Goal: Task Accomplishment & Management: Use online tool/utility

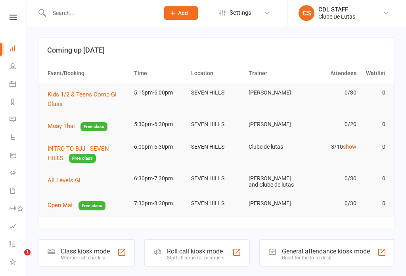
click at [18, 51] on link "Dashboard" at bounding box center [19, 49] width 18 height 18
click at [19, 12] on nav "Clubworx Dashboard People Calendar Reports Messages 3 Automations Product Sales…" at bounding box center [13, 140] width 27 height 276
click at [6, 12] on nav "Clubworx Dashboard People Calendar Reports Messages 3 Automations Product Sales…" at bounding box center [13, 140] width 27 height 276
click at [13, 19] on icon at bounding box center [14, 17] width 8 height 5
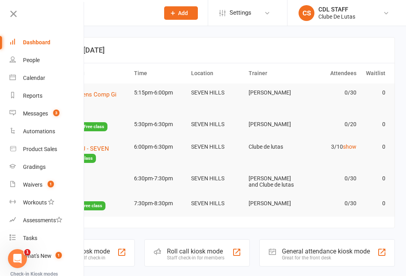
click at [15, 17] on icon at bounding box center [13, 13] width 11 height 11
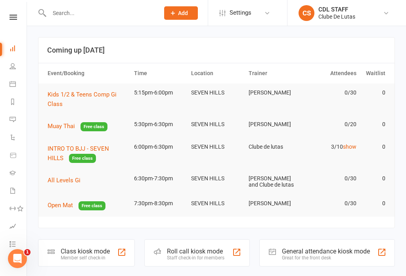
click at [209, 129] on td "SEVEN HILLS" at bounding box center [215, 124] width 57 height 19
click at [65, 124] on span "Muay Thai" at bounding box center [61, 126] width 27 height 7
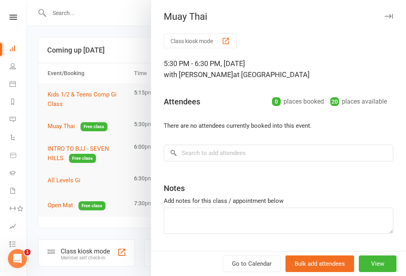
click at [57, 121] on div at bounding box center [216, 138] width 379 height 276
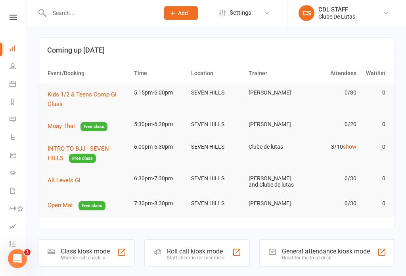
click at [10, 90] on link "Calendar" at bounding box center [19, 85] width 18 height 18
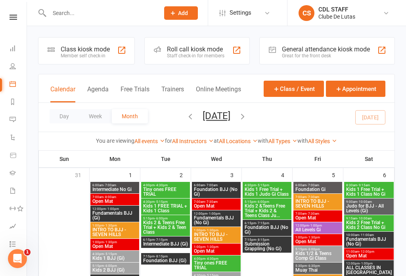
click at [12, 72] on link "People" at bounding box center [19, 67] width 18 height 18
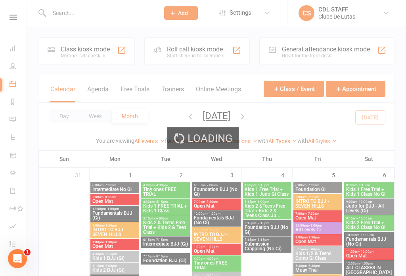
select select "100"
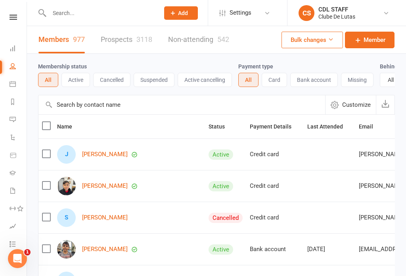
click at [7, 49] on li "Dashboard" at bounding box center [13, 49] width 27 height 18
click at [13, 46] on icon at bounding box center [13, 48] width 6 height 6
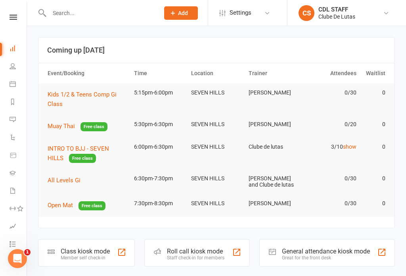
click at [14, 18] on icon at bounding box center [14, 17] width 8 height 5
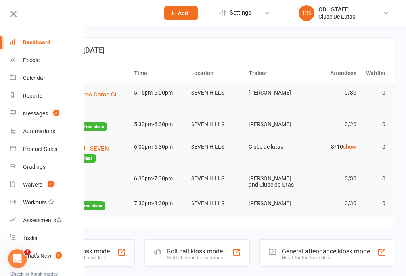
click at [35, 82] on link "Calendar" at bounding box center [47, 78] width 75 height 18
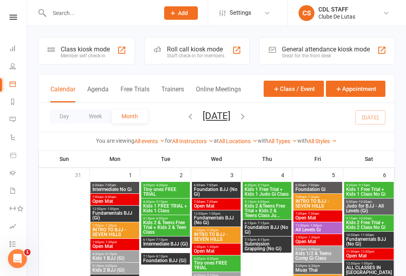
click at [320, 202] on span "INTRO TO BJJ - SEVEN HILLS" at bounding box center [318, 204] width 46 height 10
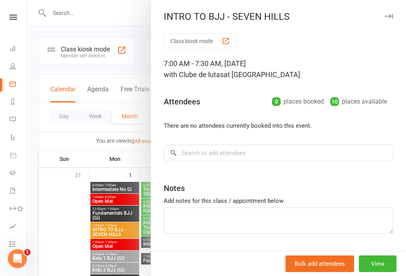
click at [11, 88] on link "Calendar" at bounding box center [19, 85] width 18 height 18
click at [405, 24] on div "INTRO TO BJJ - SEVEN HILLS Class kiosk mode 7:00 AM - 7:30 AM, [DATE] with Club…" at bounding box center [277, 138] width 255 height 276
click at [390, 19] on button "button" at bounding box center [388, 16] width 10 height 10
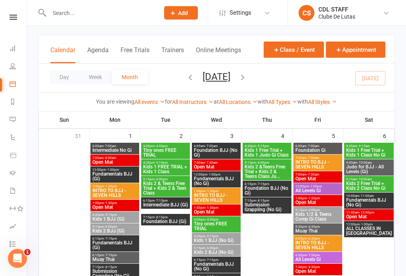
scroll to position [55, 0]
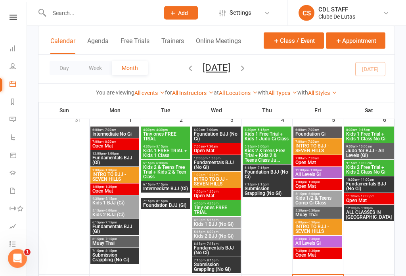
click at [322, 212] on span "5:30pm - 6:30pm" at bounding box center [318, 211] width 46 height 4
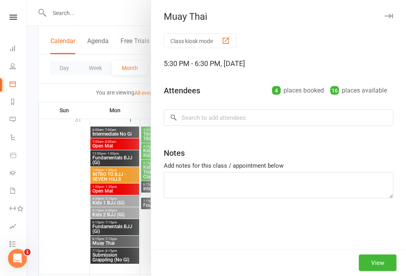
scroll to position [55, 0]
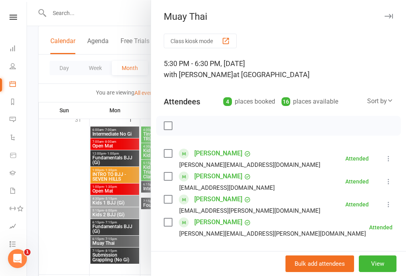
click at [385, 272] on button "View" at bounding box center [377, 264] width 38 height 17
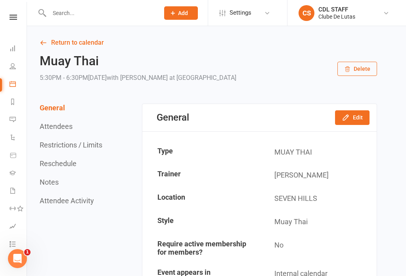
click at [14, 83] on icon at bounding box center [13, 84] width 6 height 6
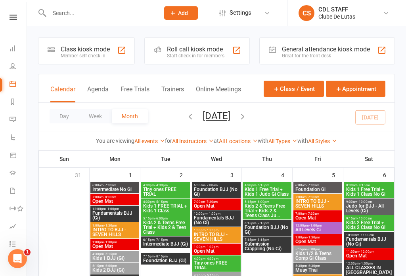
click at [15, 48] on icon at bounding box center [13, 48] width 6 height 6
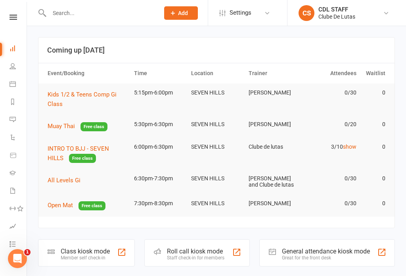
click at [2, 15] on link at bounding box center [13, 17] width 28 height 5
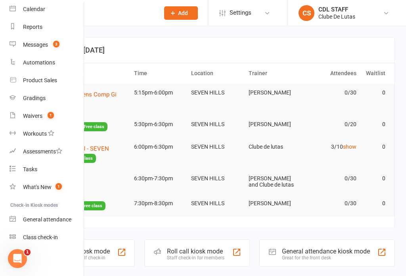
scroll to position [69, 0]
click at [51, 237] on div "Class check-in" at bounding box center [40, 237] width 35 height 6
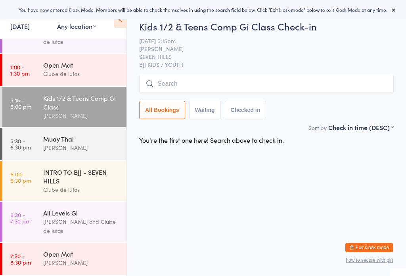
scroll to position [140, 0]
click at [87, 148] on div "[PERSON_NAME]" at bounding box center [81, 147] width 76 height 9
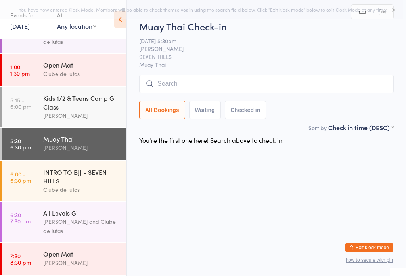
click at [242, 88] on input "search" at bounding box center [266, 84] width 254 height 18
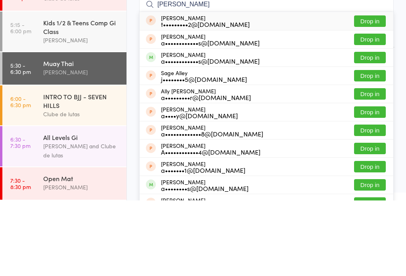
type input "Allen"
click at [212, 133] on div "a••••••••••••s@live.com.au" at bounding box center [210, 136] width 99 height 6
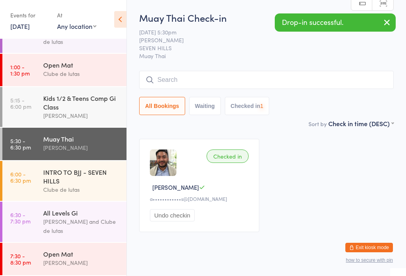
click at [216, 52] on span "SEVEN HILLS" at bounding box center [260, 48] width 242 height 8
click at [65, 224] on div "[PERSON_NAME] and Clube de lutas" at bounding box center [81, 226] width 76 height 18
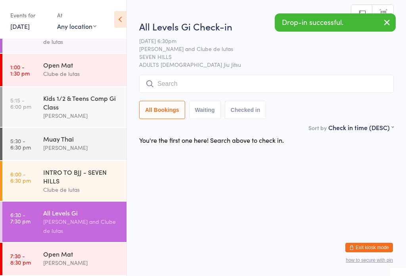
click at [212, 84] on input "search" at bounding box center [266, 84] width 254 height 18
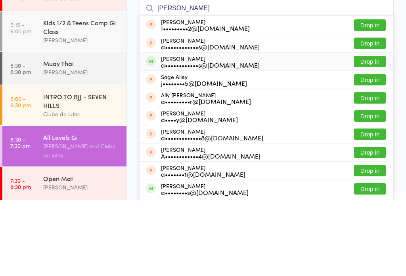
type input "Allen"
click at [196, 137] on div "a••••••••••••s@live.com.au" at bounding box center [210, 140] width 99 height 6
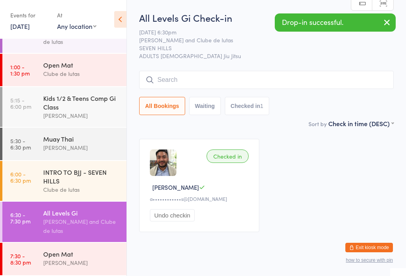
click at [213, 53] on span "ADULTS [DEMOGRAPHIC_DATA] Jiu Jitsu" at bounding box center [266, 56] width 254 height 8
click at [216, 70] on div "All Levels Gi Check-in 12 Sep 6:30pm Jeshua Mcphail and Clube de lutas SEVEN HI…" at bounding box center [266, 65] width 254 height 108
click at [194, 94] on div "All Bookings Waiting Checked in 1" at bounding box center [266, 93] width 254 height 44
click at [201, 78] on input "search" at bounding box center [266, 80] width 254 height 18
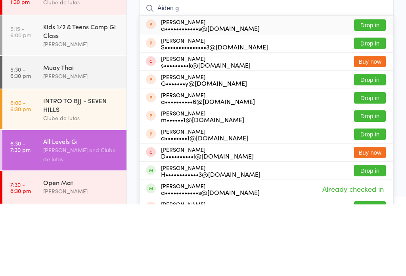
type input "Aiden g"
click at [224, 97] on div "a••••••••••••s@live.com.au" at bounding box center [210, 100] width 99 height 6
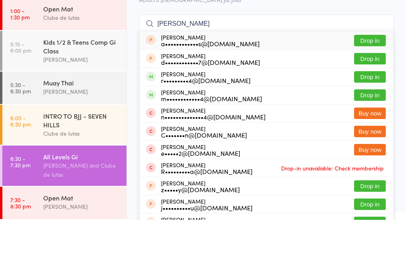
type input "ethan gon"
click at [213, 97] on div "a••••••••••••s@live.com.au" at bounding box center [210, 100] width 99 height 6
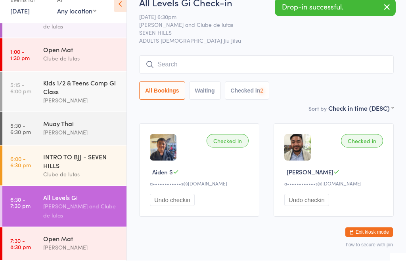
click at [257, 44] on span "SEVEN HILLS" at bounding box center [260, 48] width 242 height 8
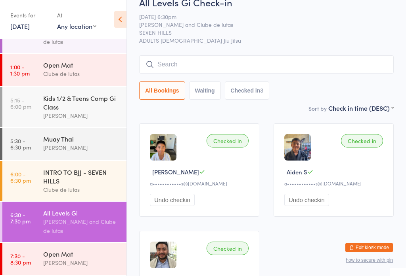
click at [312, 69] on input "search" at bounding box center [266, 64] width 254 height 18
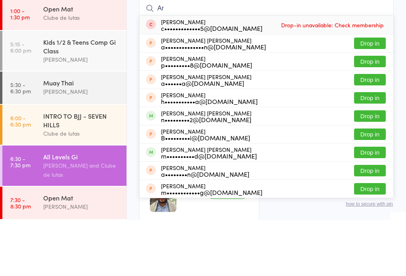
type input "A"
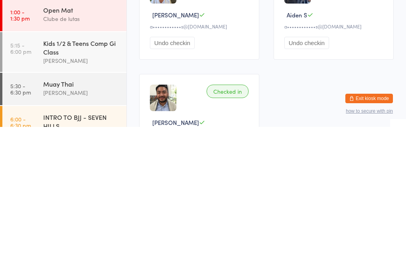
scroll to position [38, 0]
click at [102, 189] on div "Kids 1/2 & Teens Comp Gi Class" at bounding box center [81, 197] width 76 height 17
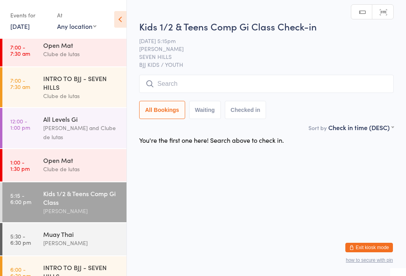
click at [76, 248] on div "[PERSON_NAME]" at bounding box center [81, 243] width 76 height 9
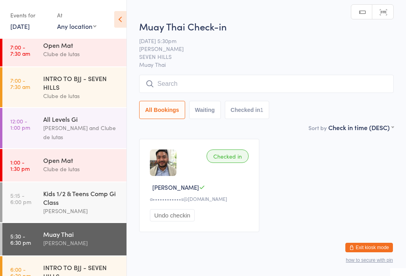
click at [88, 207] on div "Kids 1/2 & Teens Comp Gi Class" at bounding box center [81, 197] width 76 height 17
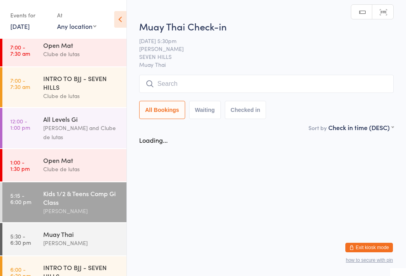
click at [216, 84] on input "search" at bounding box center [266, 84] width 254 height 18
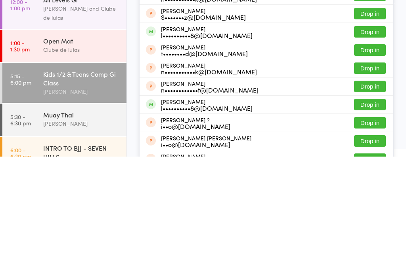
type input "Saad"
click at [381, 219] on button "Drop in" at bounding box center [370, 224] width 32 height 11
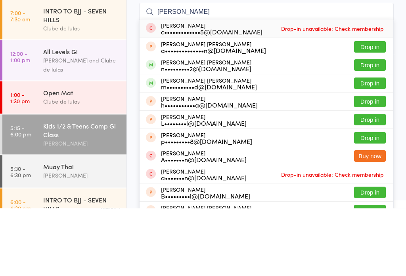
type input "archer"
click at [378, 128] on button "Drop in" at bounding box center [370, 133] width 32 height 11
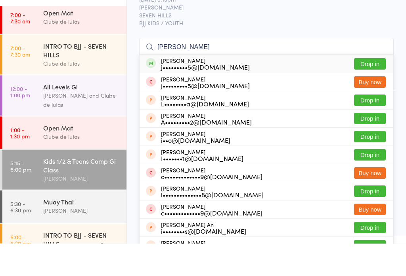
type input "isaac punzalan"
click at [373, 91] on button "Drop in" at bounding box center [370, 96] width 32 height 11
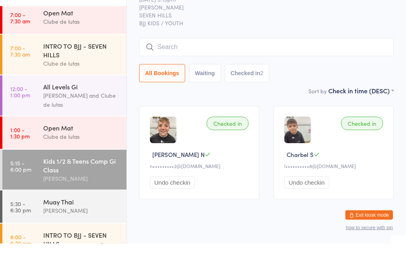
scroll to position [3, 0]
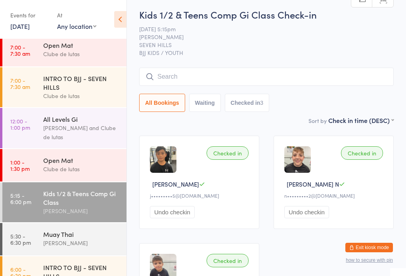
click at [70, 244] on div "[PERSON_NAME]" at bounding box center [81, 243] width 76 height 9
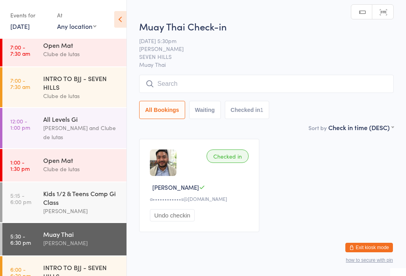
click at [208, 87] on input "search" at bounding box center [266, 84] width 254 height 18
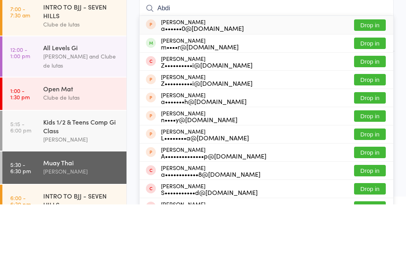
type input "Abdi"
click at [364, 109] on button "Drop in" at bounding box center [370, 114] width 32 height 11
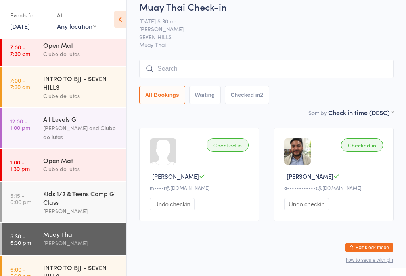
click at [212, 60] on input "search" at bounding box center [266, 69] width 254 height 18
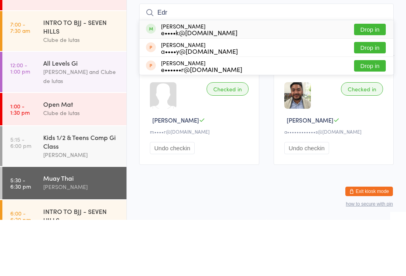
type input "Edr"
click at [378, 80] on button "Drop in" at bounding box center [370, 85] width 32 height 11
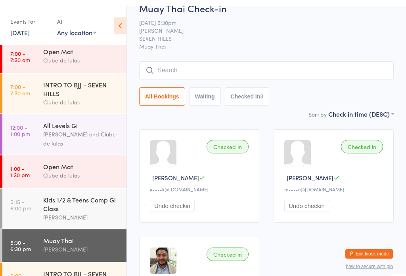
scroll to position [9, 0]
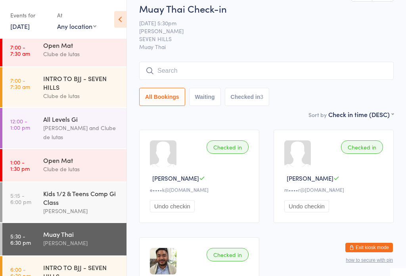
click at [356, 75] on input "search" at bounding box center [266, 71] width 254 height 18
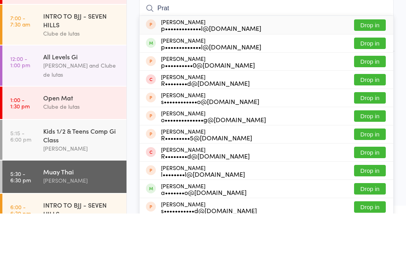
type input "Prat"
click at [365, 100] on button "Drop in" at bounding box center [370, 105] width 32 height 11
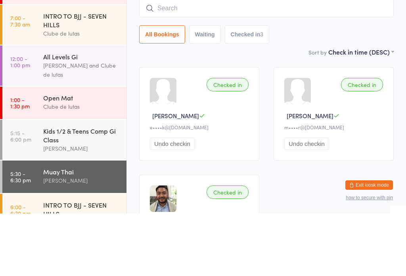
scroll to position [72, 0]
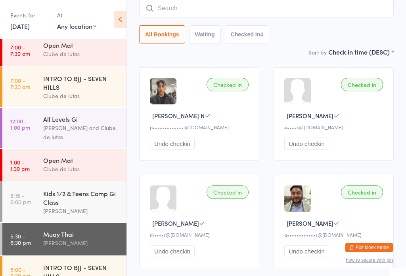
click at [297, 8] on input "search" at bounding box center [266, 8] width 254 height 18
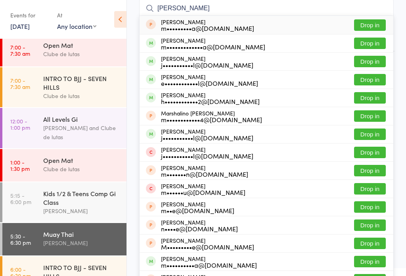
type input "Mikhail"
click at [367, 41] on button "Drop in" at bounding box center [370, 43] width 32 height 11
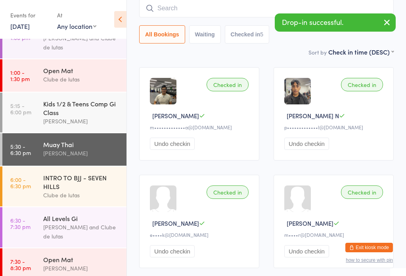
scroll to position [128, 0]
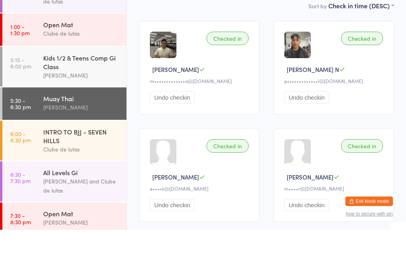
click at [42, 93] on link "5:15 - 6:00 pm Kids 1/2 & Teens Comp Gi Class Alex Paz" at bounding box center [64, 113] width 124 height 40
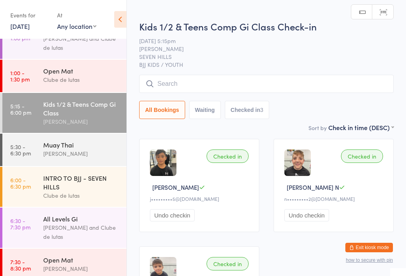
click at [80, 190] on div "INTRO TO BJJ - SEVEN HILLS" at bounding box center [81, 182] width 76 height 17
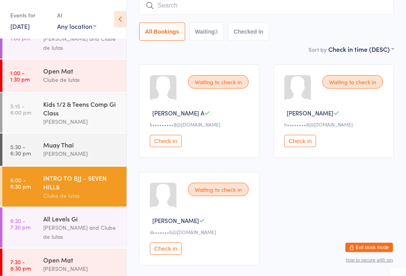
scroll to position [74, 0]
click at [307, 146] on button "Check in" at bounding box center [300, 141] width 32 height 12
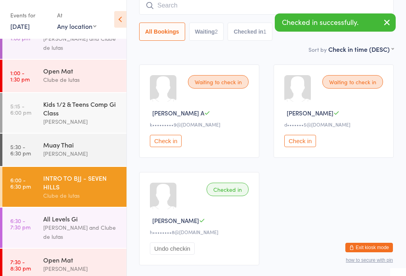
click at [183, 203] on div "Checked in Lian K h••••••••8@gmail.com Undo checkin" at bounding box center [199, 218] width 120 height 93
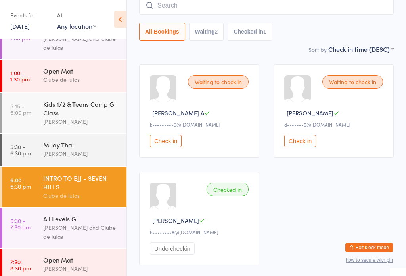
click at [170, 144] on button "Check in" at bounding box center [166, 141] width 32 height 12
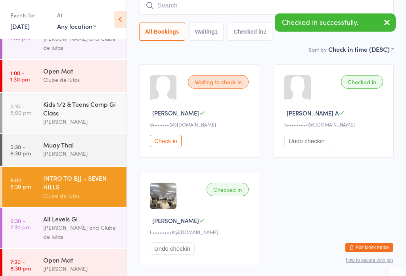
click at [165, 145] on button "Check in" at bounding box center [166, 141] width 32 height 12
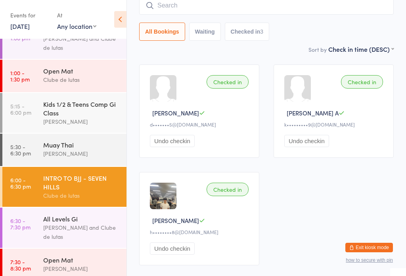
click at [82, 238] on div "[PERSON_NAME] and Clube de lutas" at bounding box center [81, 232] width 76 height 18
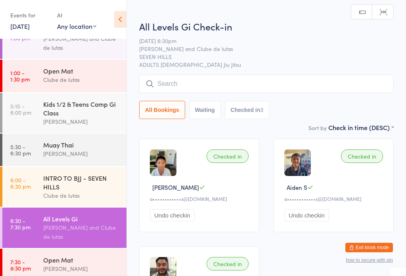
click at [88, 191] on div "INTRO TO BJJ - SEVEN HILLS" at bounding box center [81, 182] width 76 height 17
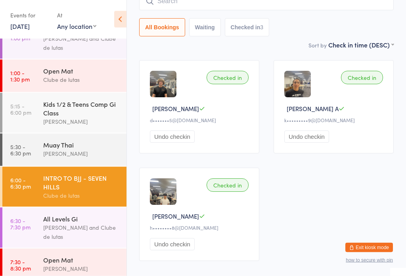
scroll to position [79, 0]
click at [95, 238] on div "[PERSON_NAME] and Clube de lutas" at bounding box center [81, 232] width 76 height 18
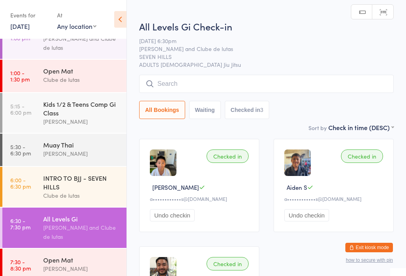
click at [197, 85] on input "search" at bounding box center [266, 84] width 254 height 18
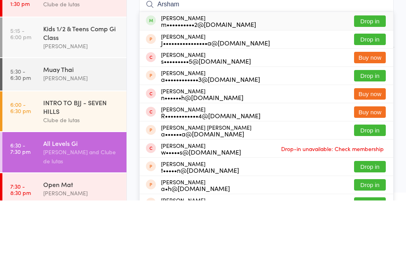
type input "Arsham"
click at [378, 91] on button "Drop in" at bounding box center [370, 96] width 32 height 11
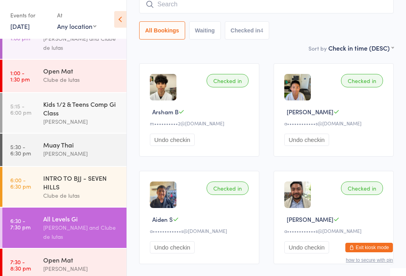
click at [195, 5] on input "search" at bounding box center [266, 4] width 254 height 18
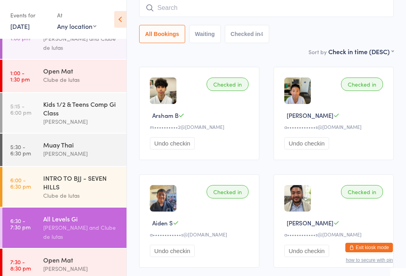
scroll to position [72, 0]
click at [305, 62] on main "All Levels Gi Check-in 12 Sep 6:30pm Jeshua Mcphail and Clube de lutas SEVEN HI…" at bounding box center [266, 107] width 254 height 336
click at [38, 190] on link "6:00 - 6:30 pm INTRO TO BJJ - SEVEN HILLS Clube de lutas" at bounding box center [64, 187] width 124 height 40
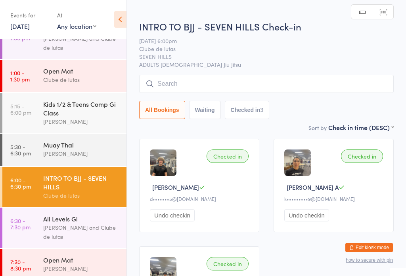
click at [38, 160] on link "5:30 - 6:30 pm Muay Thai Jeshua Mcphail" at bounding box center [64, 150] width 124 height 32
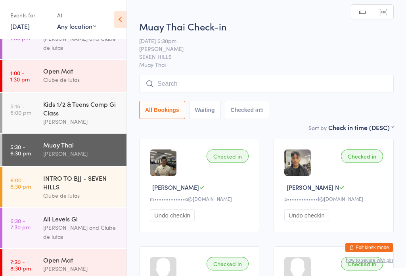
click at [38, 232] on link "6:30 - 7:30 pm All Levels Gi Jeshua Mcphail and Clube de lutas" at bounding box center [64, 228] width 124 height 40
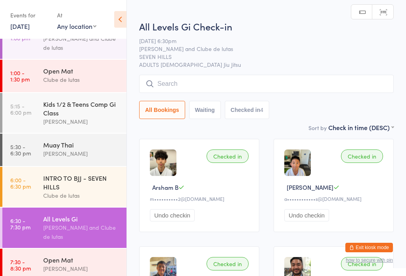
click at [44, 108] on div "Kids 1/2 & Teens Comp Gi Class" at bounding box center [81, 108] width 76 height 17
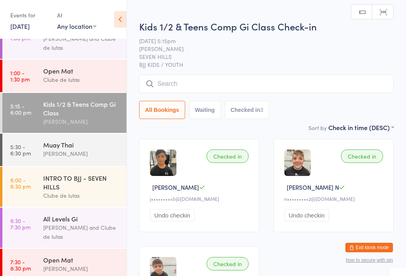
click at [312, 84] on input "search" at bounding box center [266, 84] width 254 height 18
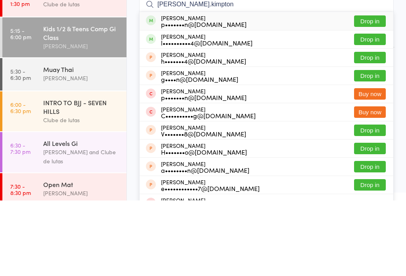
type input "Elijah.kimpton"
click at [373, 91] on button "Drop in" at bounding box center [370, 96] width 32 height 11
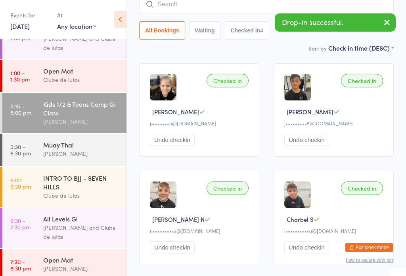
click at [196, 4] on input "search" at bounding box center [266, 4] width 254 height 18
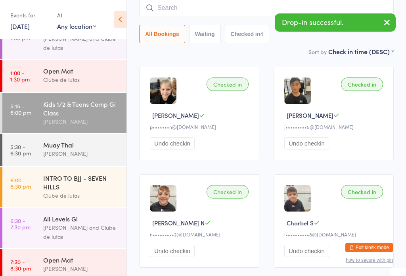
scroll to position [72, 0]
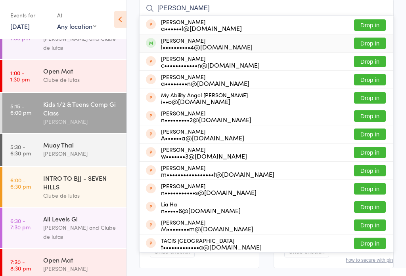
type input "Amelia"
click at [375, 44] on button "Drop in" at bounding box center [370, 43] width 32 height 11
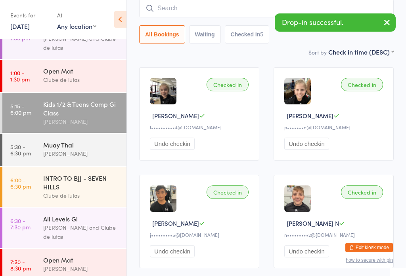
click at [168, 9] on input "search" at bounding box center [266, 8] width 254 height 18
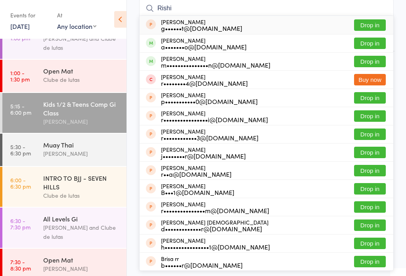
type input "Rishi"
click at [376, 45] on button "Drop in" at bounding box center [370, 43] width 32 height 11
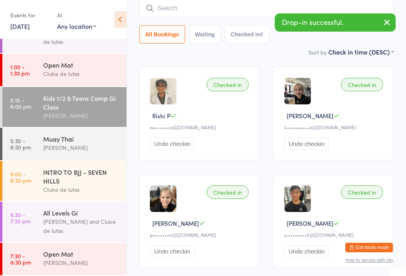
scroll to position [126, 0]
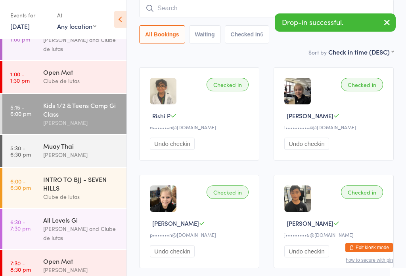
click at [22, 232] on time "6:30 - 7:30 pm" at bounding box center [20, 225] width 20 height 13
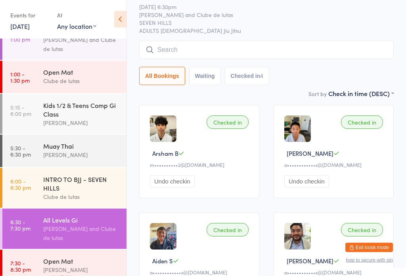
scroll to position [34, 0]
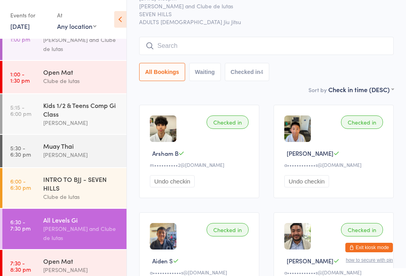
click at [314, 41] on input "search" at bounding box center [266, 46] width 254 height 18
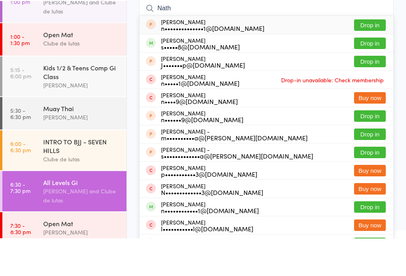
type input "Nath"
click at [370, 76] on button "Drop in" at bounding box center [370, 81] width 32 height 11
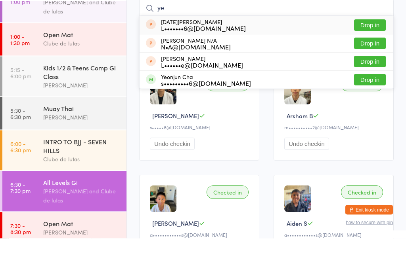
type input "ye"
click at [362, 112] on button "Drop in" at bounding box center [370, 117] width 32 height 11
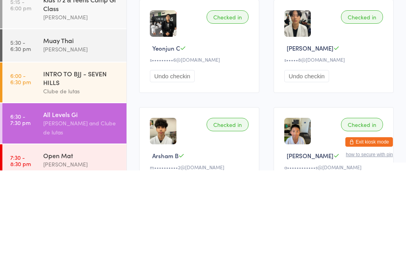
scroll to position [27, 0]
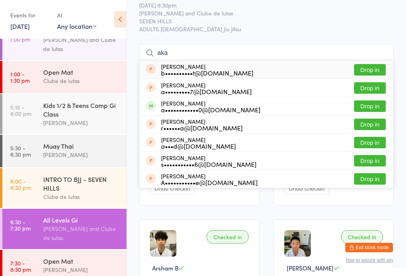
type input "aka"
click at [381, 104] on button "Drop in" at bounding box center [370, 106] width 32 height 11
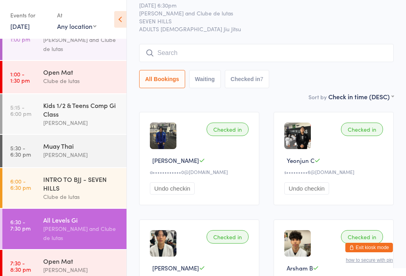
click at [257, 37] on div "All Levels Gi Check-in 12 Sep 6:30pm Jeshua Mcphail and Clube de lutas SEVEN HI…" at bounding box center [266, 38] width 254 height 108
click at [263, 45] on input "search" at bounding box center [266, 53] width 254 height 18
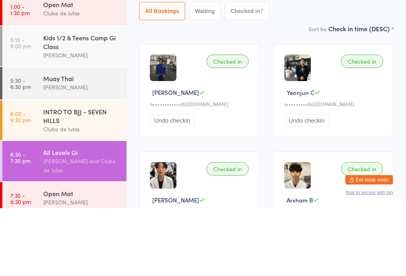
scroll to position [17, 0]
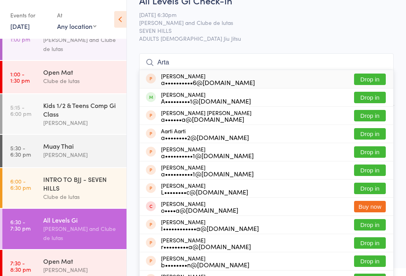
type input "Arta"
click at [336, 95] on div "Arta Nourafshan A•••••••••1@yahoo.com Drop in" at bounding box center [265, 98] width 253 height 18
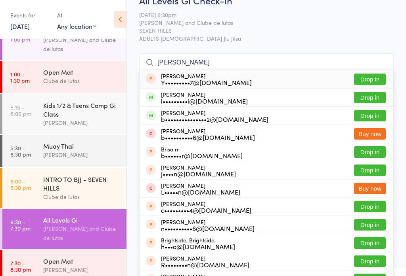
type input "brian"
click at [380, 93] on button "Drop in" at bounding box center [370, 97] width 32 height 11
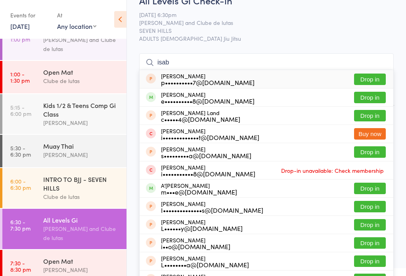
type input "isab"
click at [374, 97] on button "Drop in" at bounding box center [370, 97] width 32 height 11
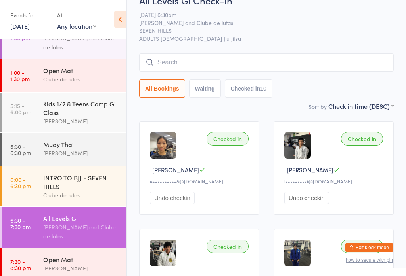
scroll to position [128, 0]
click at [233, 60] on input "search" at bounding box center [266, 62] width 254 height 18
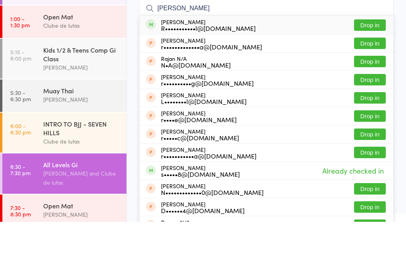
type input "Rohan n"
click at [374, 74] on button "Drop in" at bounding box center [370, 79] width 32 height 11
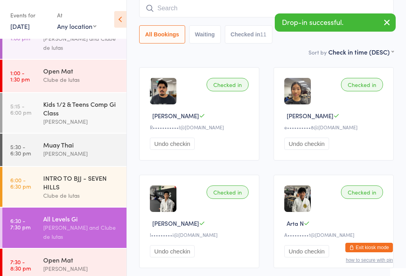
click at [228, 6] on input "search" at bounding box center [266, 8] width 254 height 18
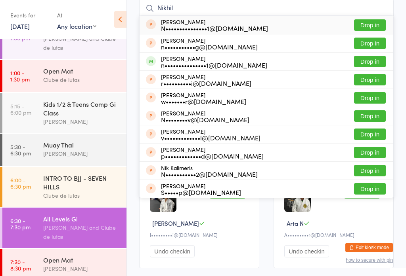
type input "Nikhil"
click at [368, 59] on button "Drop in" at bounding box center [370, 61] width 32 height 11
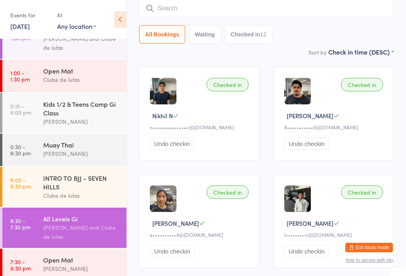
click at [249, 16] on input "search" at bounding box center [266, 8] width 254 height 18
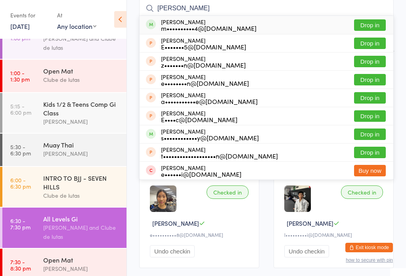
type input "Emily"
click at [376, 22] on button "Drop in" at bounding box center [370, 24] width 32 height 11
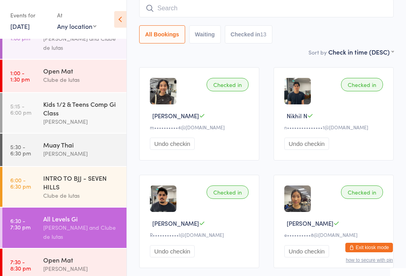
click at [338, 7] on input "search" at bounding box center [266, 8] width 254 height 18
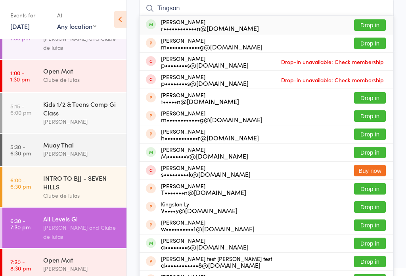
type input "Tingson"
click at [371, 28] on button "Drop in" at bounding box center [370, 24] width 32 height 11
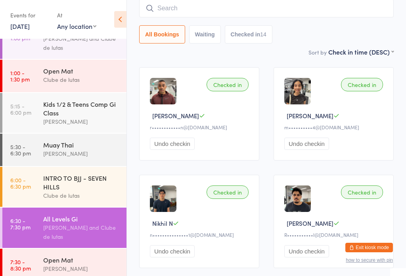
click at [298, 9] on input "search" at bounding box center [266, 8] width 254 height 18
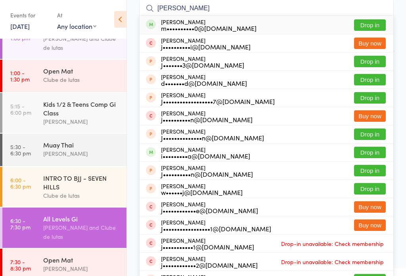
type input "Joshua mac"
click at [372, 22] on button "Drop in" at bounding box center [370, 24] width 32 height 11
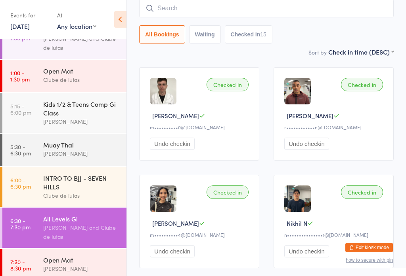
click at [368, 14] on input "search" at bounding box center [266, 8] width 254 height 18
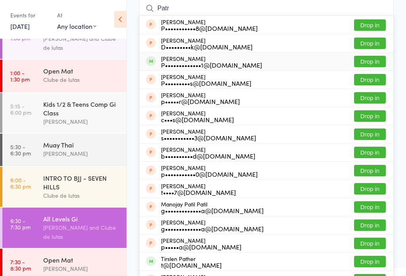
type input "Patr"
click at [253, 61] on div "Patrick Ichaya P•••••••••••••1@hotmail.com Drop in" at bounding box center [265, 62] width 253 height 18
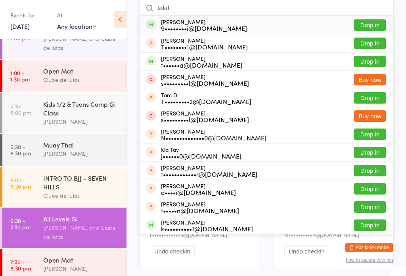
type input "talal"
click at [369, 24] on button "Drop in" at bounding box center [370, 24] width 32 height 11
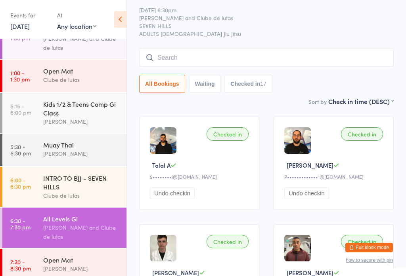
scroll to position [0, 0]
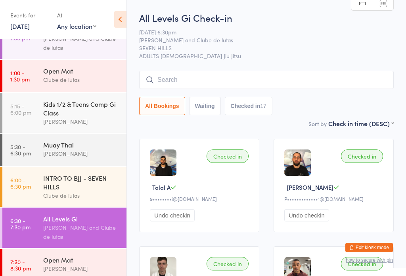
click at [74, 264] on div "Open Mat" at bounding box center [81, 260] width 76 height 9
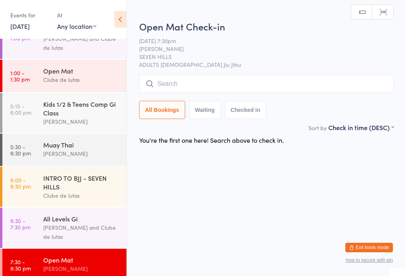
click at [226, 83] on input "search" at bounding box center [266, 84] width 254 height 18
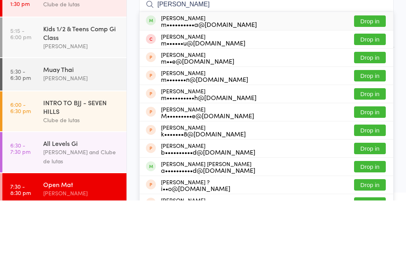
type input "Mikesh"
click at [366, 91] on button "Drop in" at bounding box center [370, 96] width 32 height 11
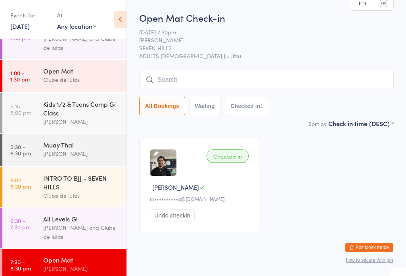
click at [168, 80] on input "search" at bounding box center [266, 80] width 254 height 18
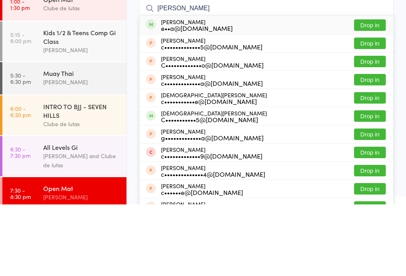
type input "Christine"
click at [368, 91] on button "Drop in" at bounding box center [370, 96] width 32 height 11
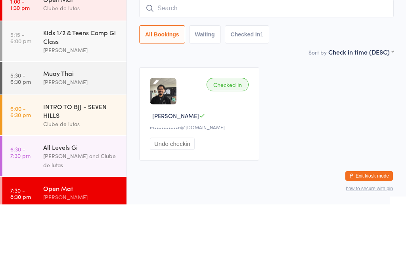
scroll to position [15, 0]
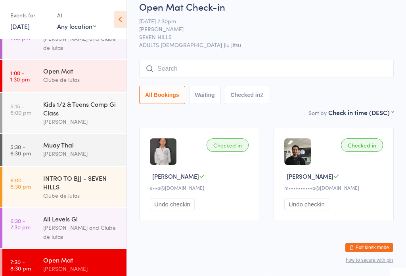
click at [95, 223] on div "All Levels Gi" at bounding box center [81, 219] width 76 height 9
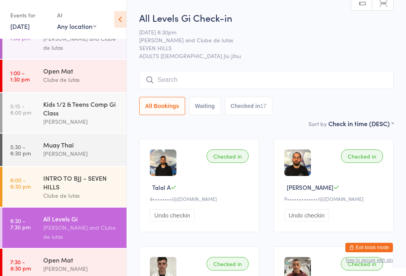
click at [200, 80] on input "search" at bounding box center [266, 80] width 254 height 18
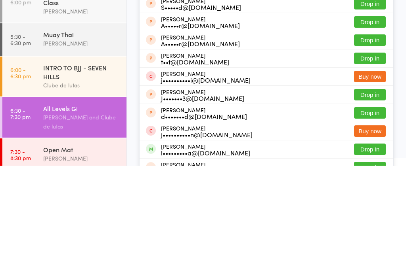
scroll to position [44, 0]
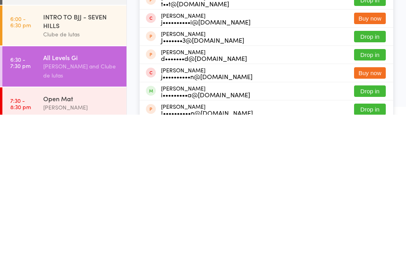
type input "Josh"
click at [369, 247] on button "Drop in" at bounding box center [370, 252] width 32 height 11
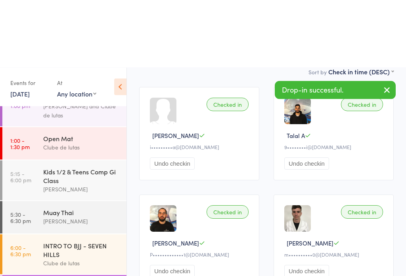
scroll to position [0, 0]
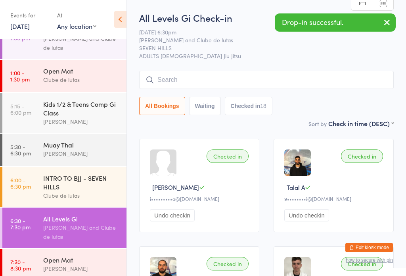
click at [177, 72] on input "search" at bounding box center [266, 80] width 254 height 18
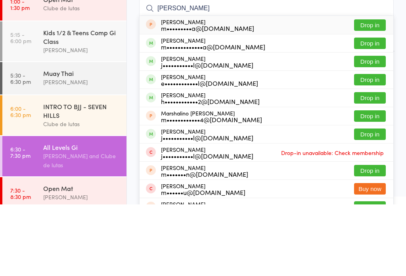
type input "Mikhail"
click at [370, 109] on button "Drop in" at bounding box center [370, 114] width 32 height 11
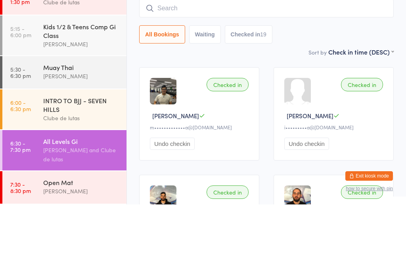
scroll to position [72, 0]
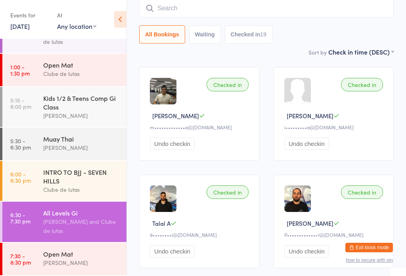
click at [179, 11] on input "search" at bounding box center [266, 8] width 254 height 18
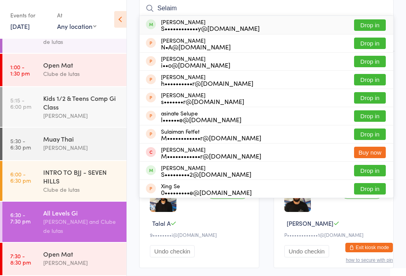
type input "Selaim"
click at [367, 26] on button "Drop in" at bounding box center [370, 24] width 32 height 11
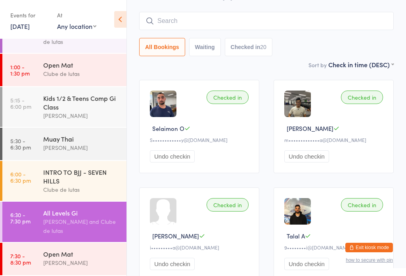
click at [68, 22] on select "Any location SCHOOLS PCYC Hawkesbury ROUSE HILL SEVEN HILLS" at bounding box center [76, 26] width 39 height 9
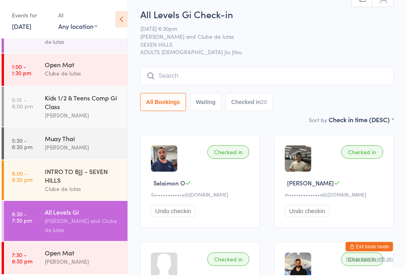
scroll to position [6, 0]
